Goal: Communication & Community: Ask a question

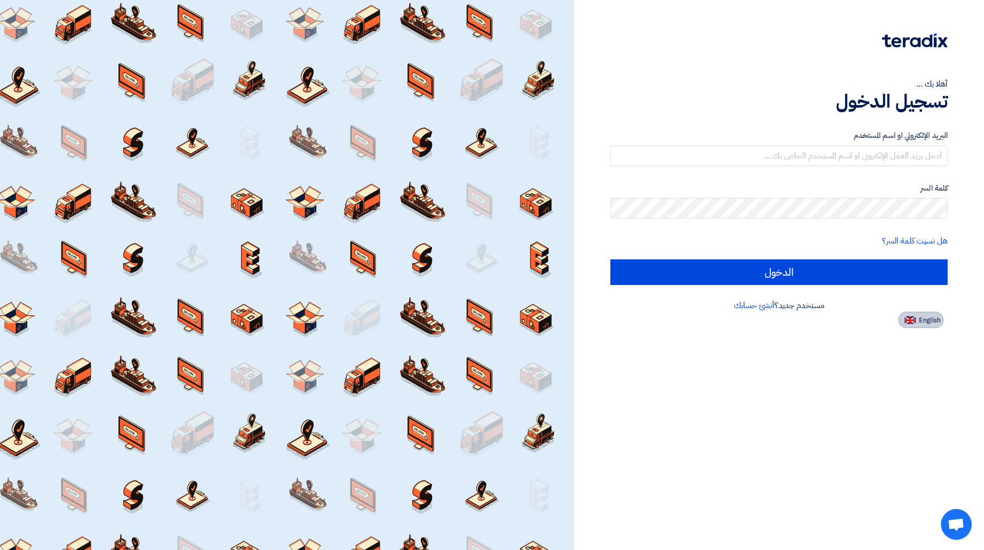
click at [922, 322] on span "English" at bounding box center [930, 320] width 22 height 7
type input "Sign in"
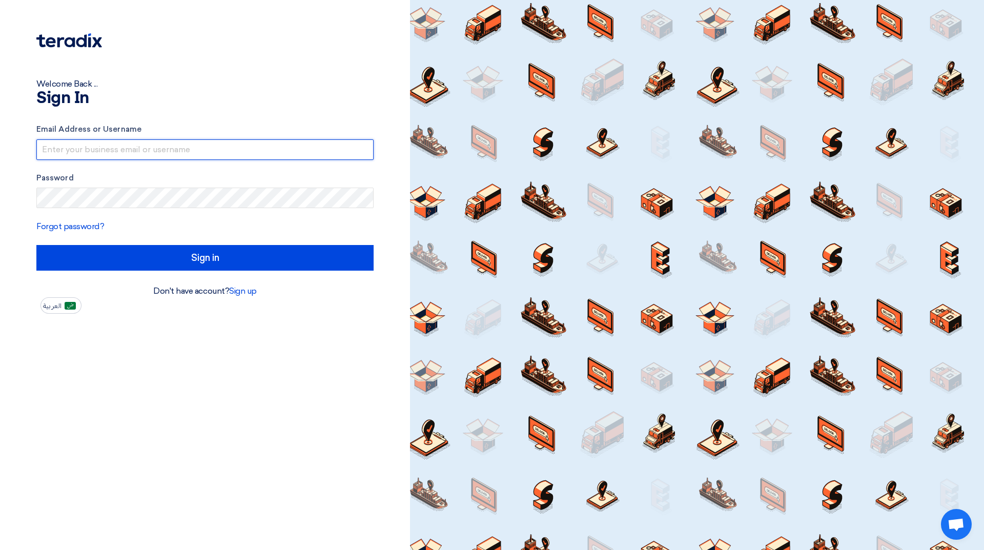
click at [161, 155] on input "text" at bounding box center [204, 149] width 337 height 20
paste input "[EMAIL_ADDRESS][DOMAIN_NAME]"
type input "[EMAIL_ADDRESS][DOMAIN_NAME]"
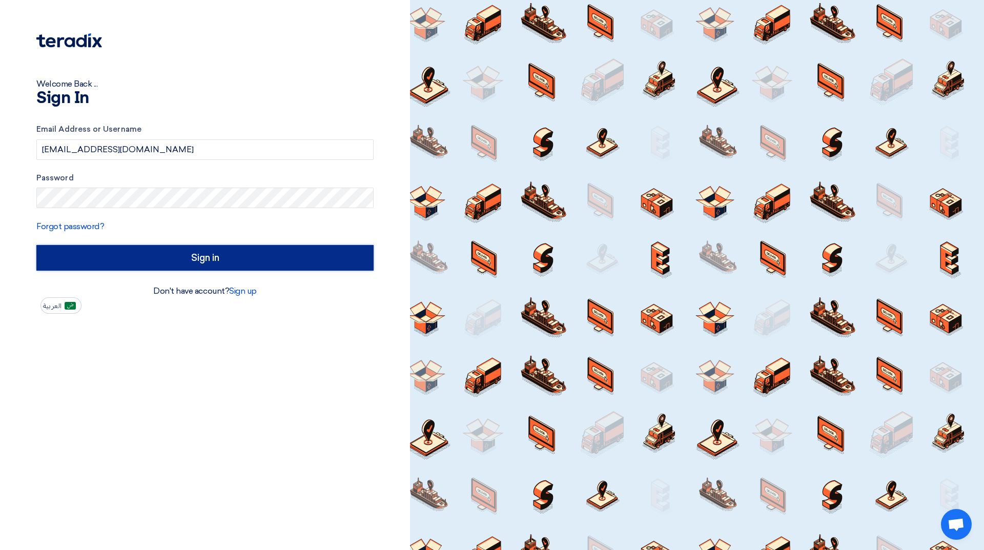
click at [199, 256] on input "Sign in" at bounding box center [204, 258] width 337 height 26
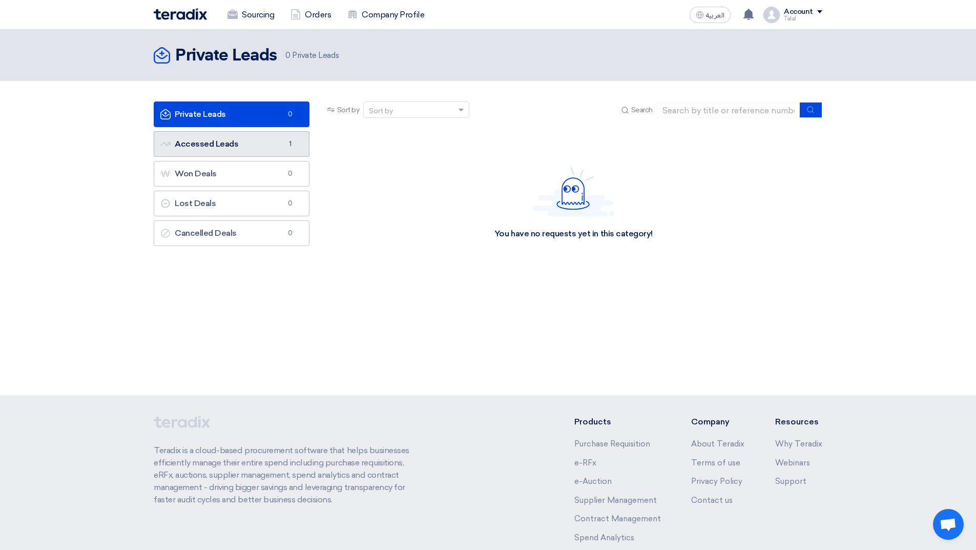
click at [244, 147] on link "Accessed Leads Accessed Leads 1" at bounding box center [232, 144] width 156 height 26
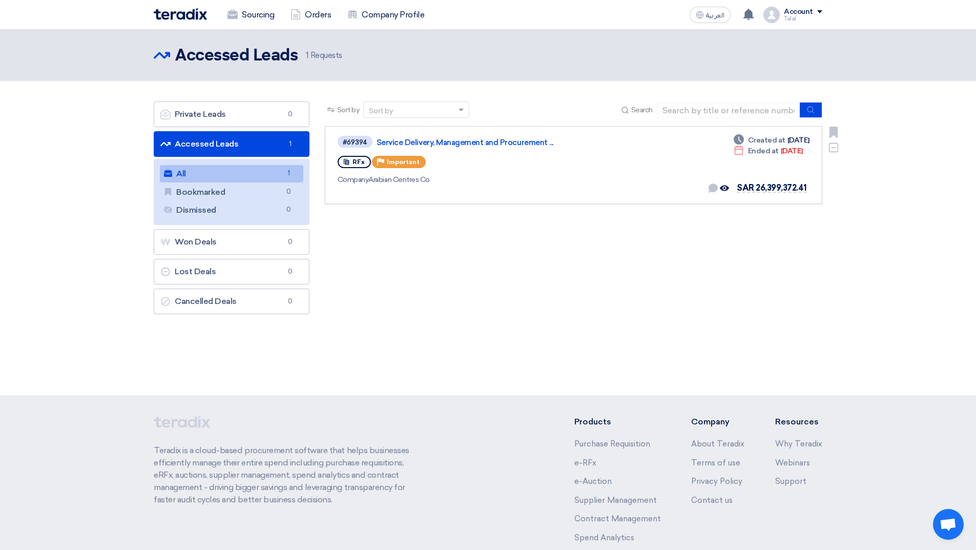
click at [470, 174] on div "Company Arabian Centres Co." at bounding box center [486, 179] width 297 height 11
click at [484, 141] on link "Service Delivery, Management and Procurement ..." at bounding box center [505, 142] width 256 height 9
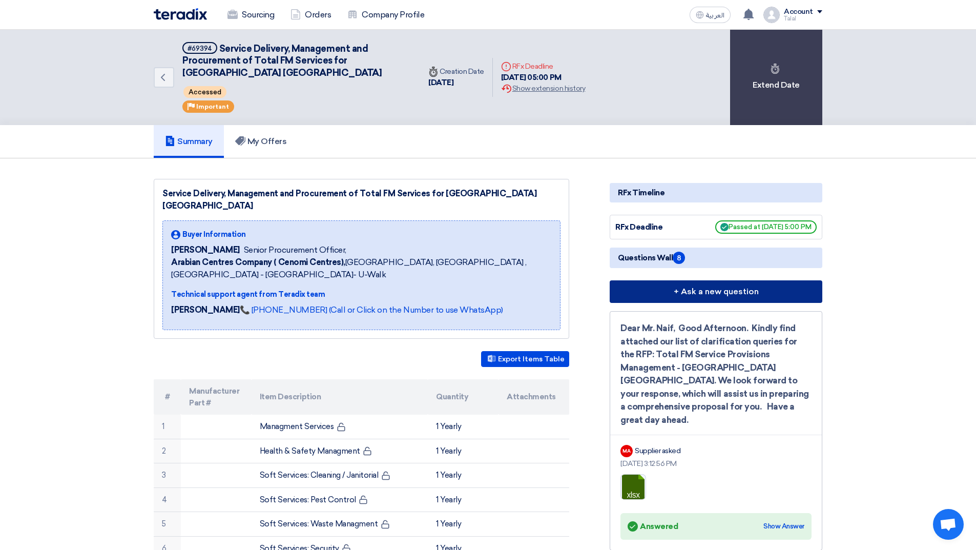
click at [704, 290] on button "+ Ask a new question" at bounding box center [716, 291] width 213 height 23
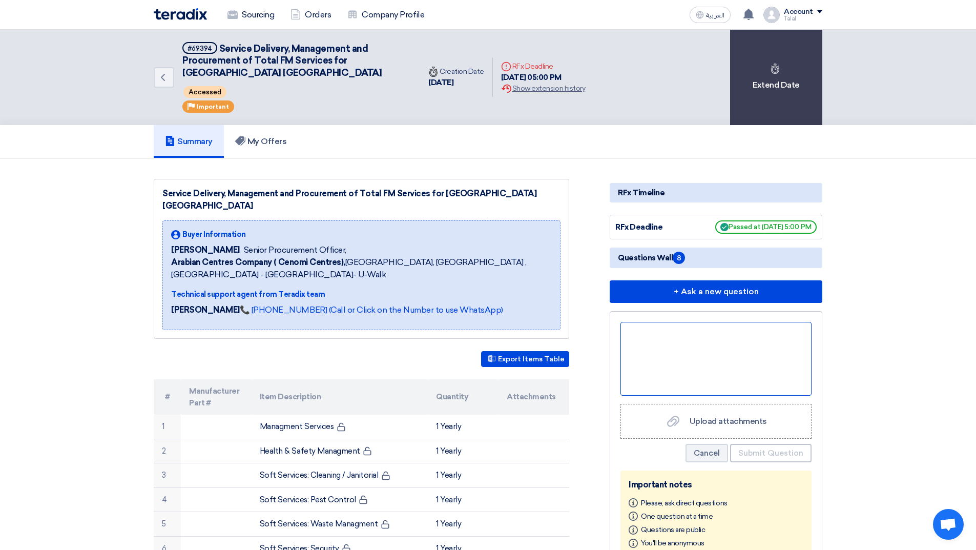
click at [702, 330] on div at bounding box center [715, 359] width 191 height 74
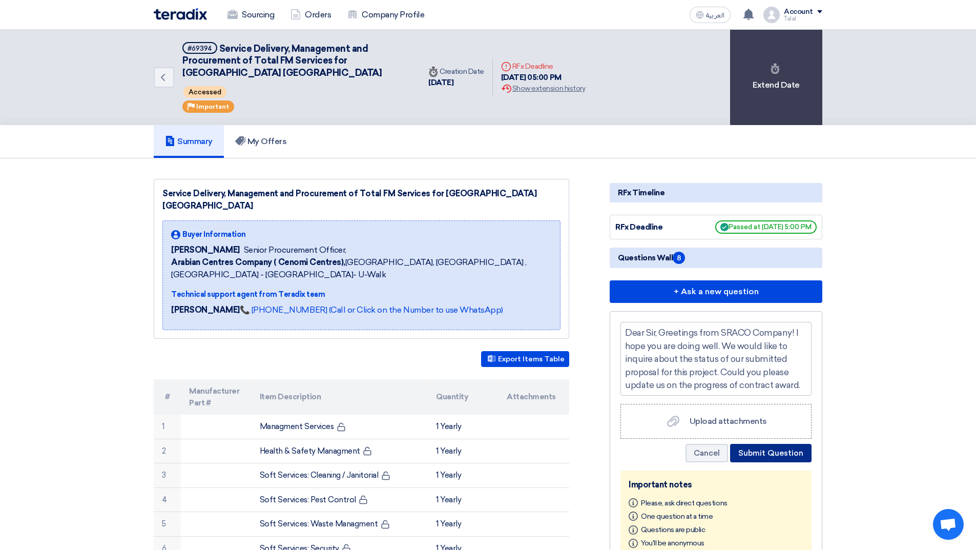
click at [771, 451] on button "Submit Question" at bounding box center [770, 453] width 81 height 18
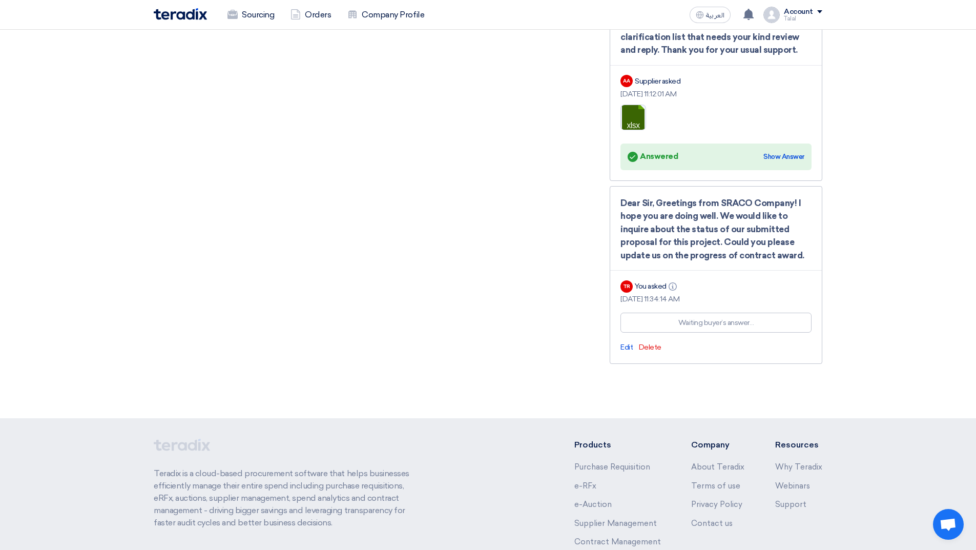
scroll to position [1821, 0]
